Goal: Information Seeking & Learning: Learn about a topic

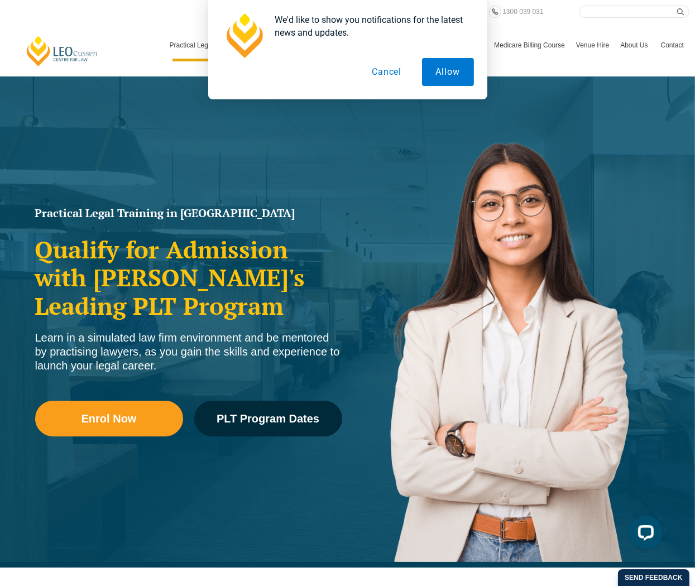
click at [391, 71] on button "Cancel" at bounding box center [387, 72] width 58 height 28
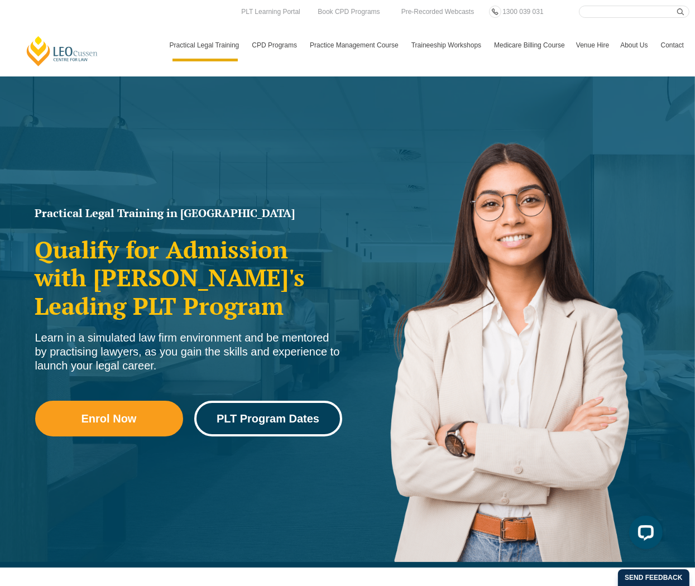
click at [267, 413] on span "PLT Program Dates" at bounding box center [268, 418] width 103 height 11
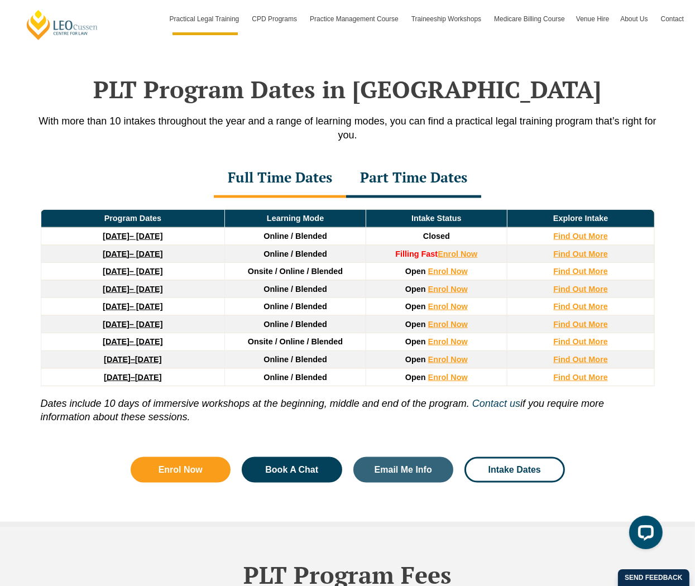
scroll to position [1440, 0]
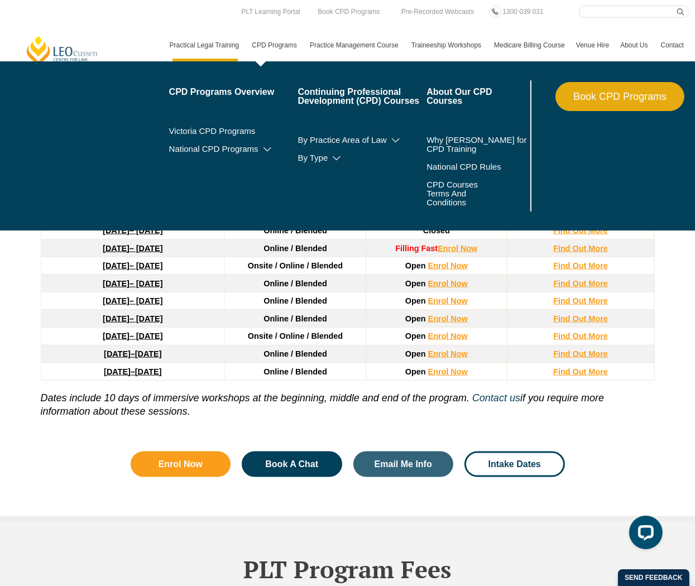
click at [260, 44] on link "CPD Programs" at bounding box center [275, 45] width 58 height 32
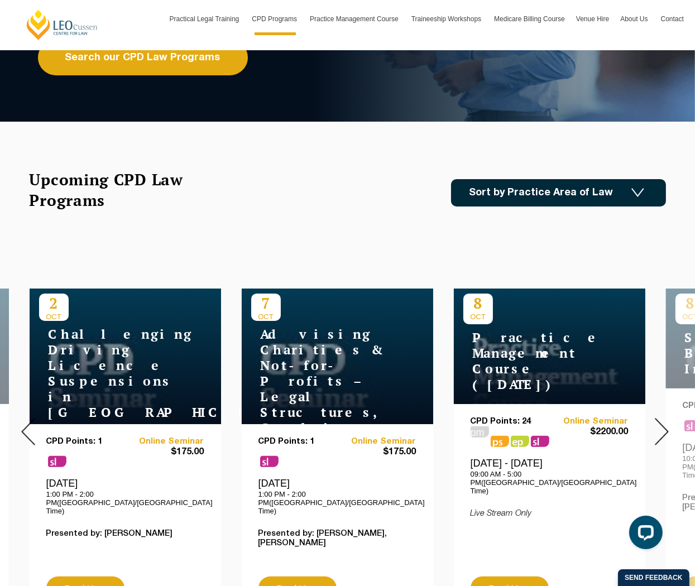
scroll to position [298, 0]
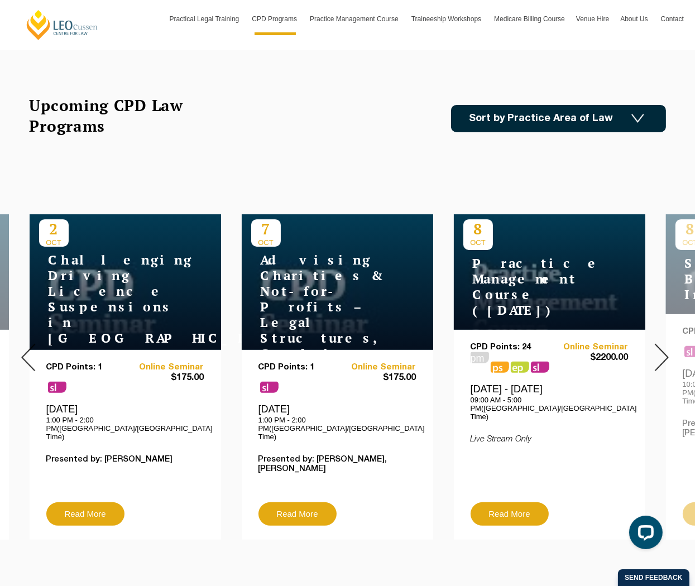
click at [659, 350] on img at bounding box center [662, 357] width 14 height 27
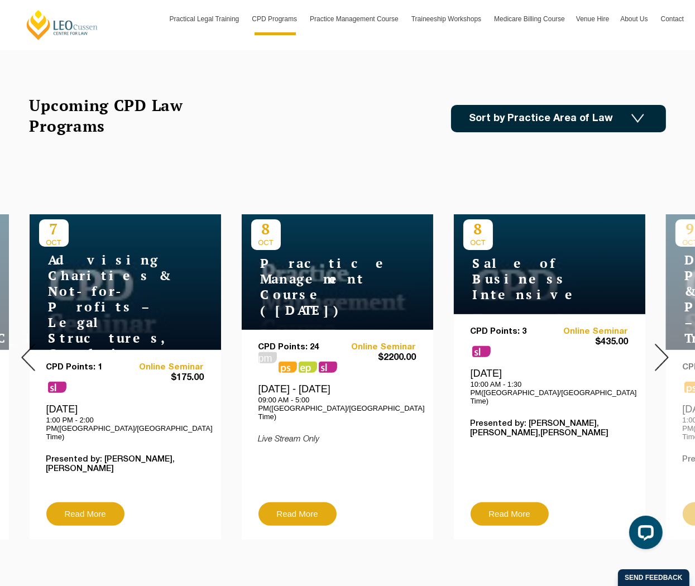
click at [659, 350] on img at bounding box center [662, 357] width 14 height 27
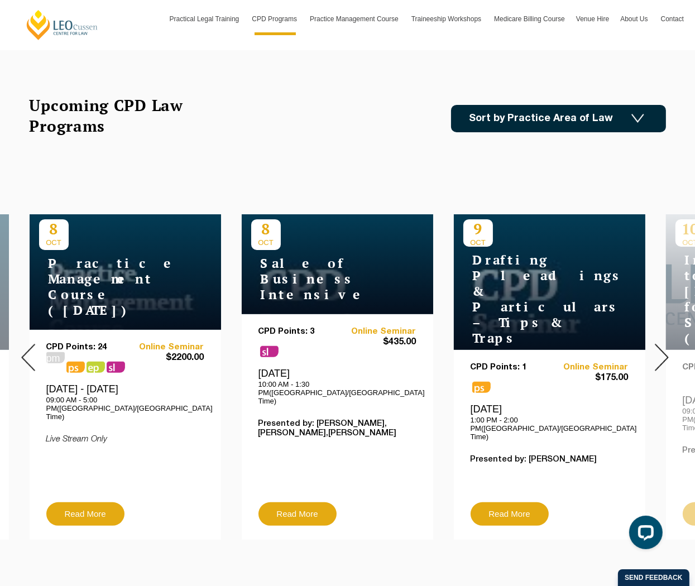
click at [659, 350] on img at bounding box center [662, 357] width 14 height 27
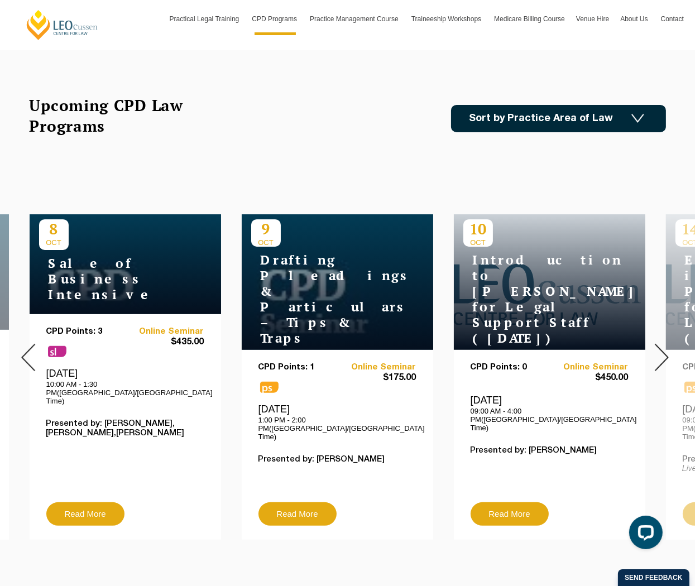
click at [659, 350] on img at bounding box center [662, 357] width 14 height 27
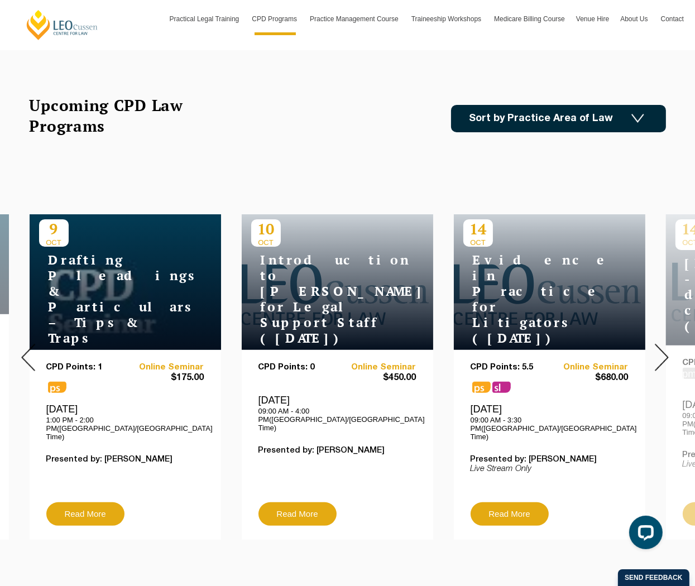
click at [659, 350] on img at bounding box center [662, 357] width 14 height 27
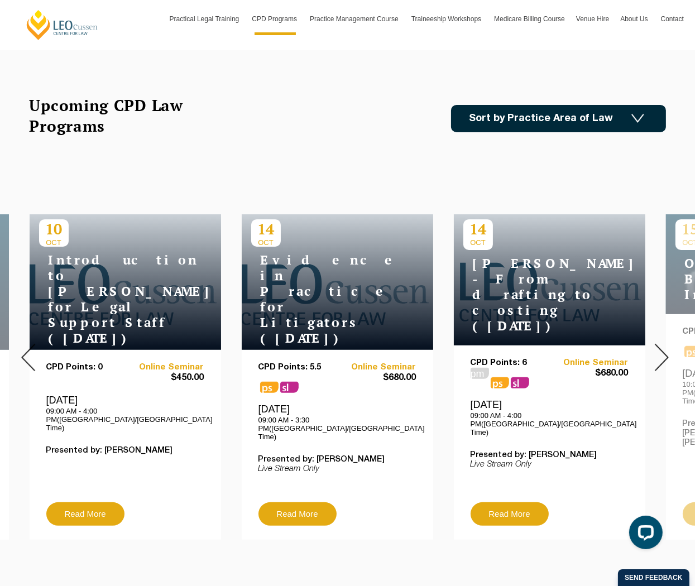
click at [659, 350] on img at bounding box center [662, 357] width 14 height 27
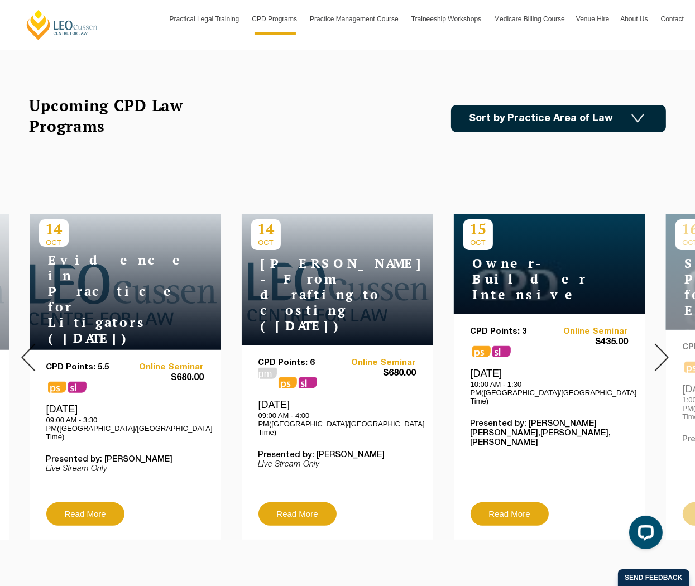
click at [496, 327] on p "CPD Points: 3" at bounding box center [510, 331] width 79 height 9
click at [499, 502] on link "Read More" at bounding box center [510, 513] width 78 height 23
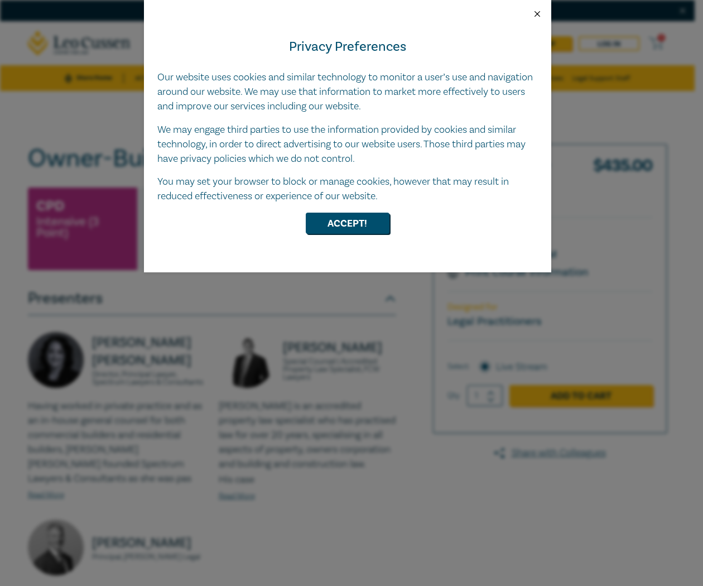
click at [534, 13] on button "Close" at bounding box center [538, 14] width 10 height 10
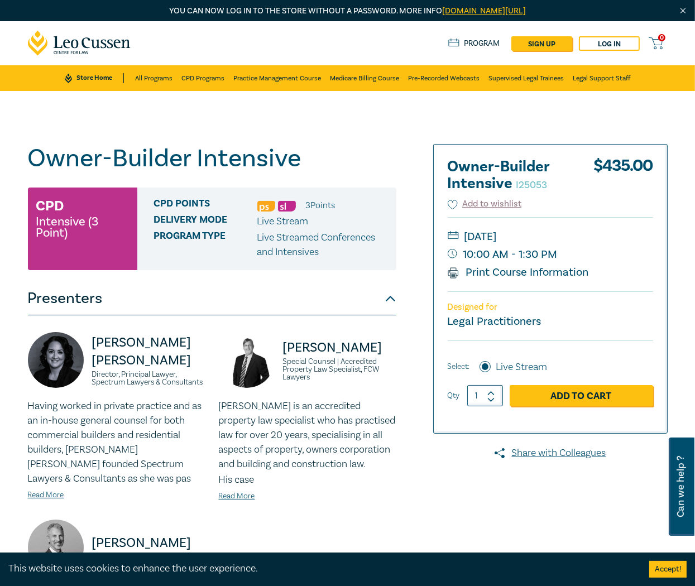
click at [414, 457] on div "Owner-Builder Intensive I25053 CPD Intensive (3 Point) CPD Points 3 Point s Del…" at bounding box center [238, 423] width 435 height 558
click at [406, 343] on div "Owner-Builder Intensive I25053 CPD Intensive (3 Point) CPD Points 3 Point s Del…" at bounding box center [238, 423] width 435 height 558
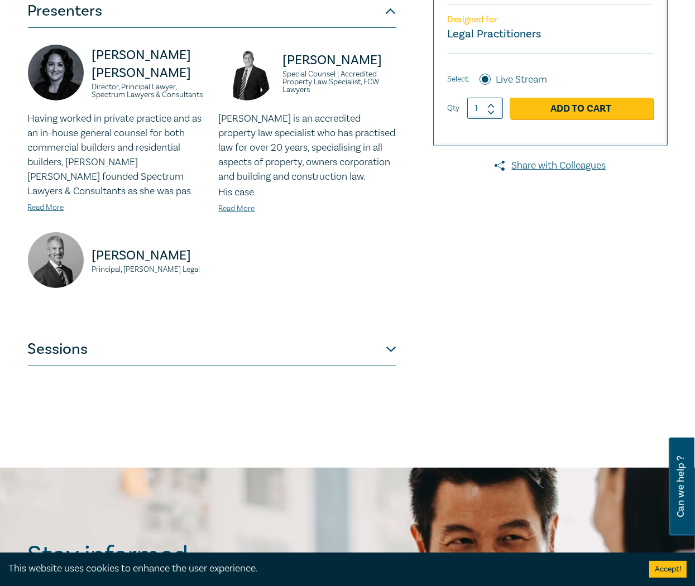
scroll to position [298, 0]
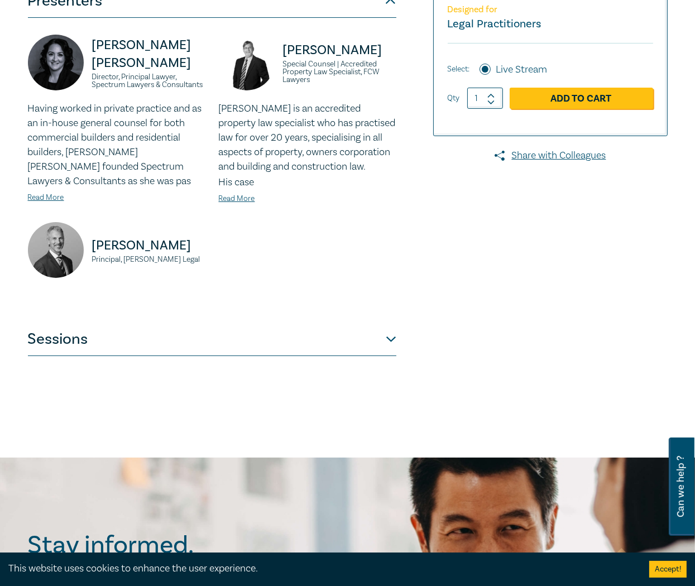
click at [398, 341] on div "Owner-Builder Intensive I25053 CPD Intensive (3 Point) CPD Points 3 Point s Del…" at bounding box center [238, 125] width 435 height 558
click at [392, 341] on button "Sessions" at bounding box center [212, 339] width 368 height 33
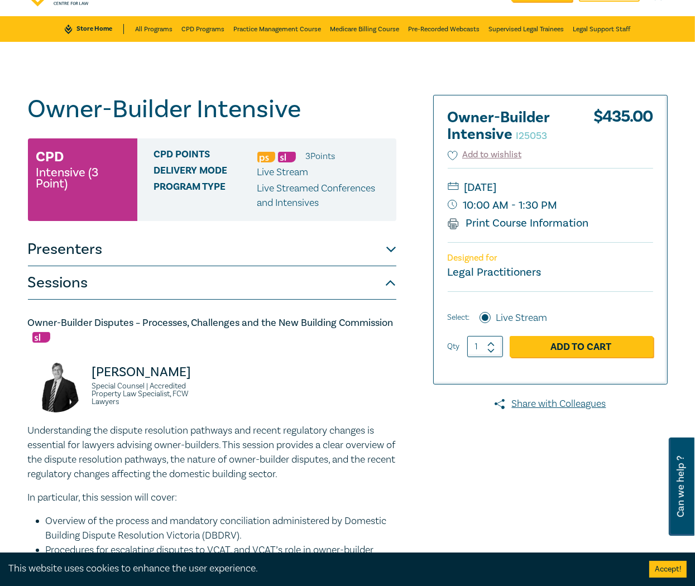
scroll to position [0, 0]
